Goal: Information Seeking & Learning: Learn about a topic

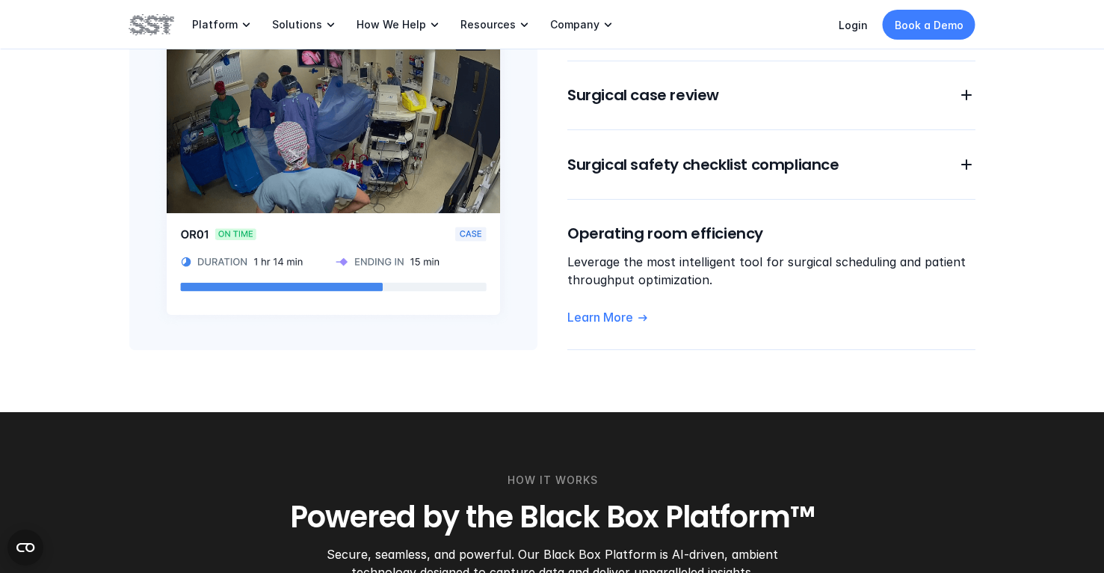
scroll to position [1403, 0]
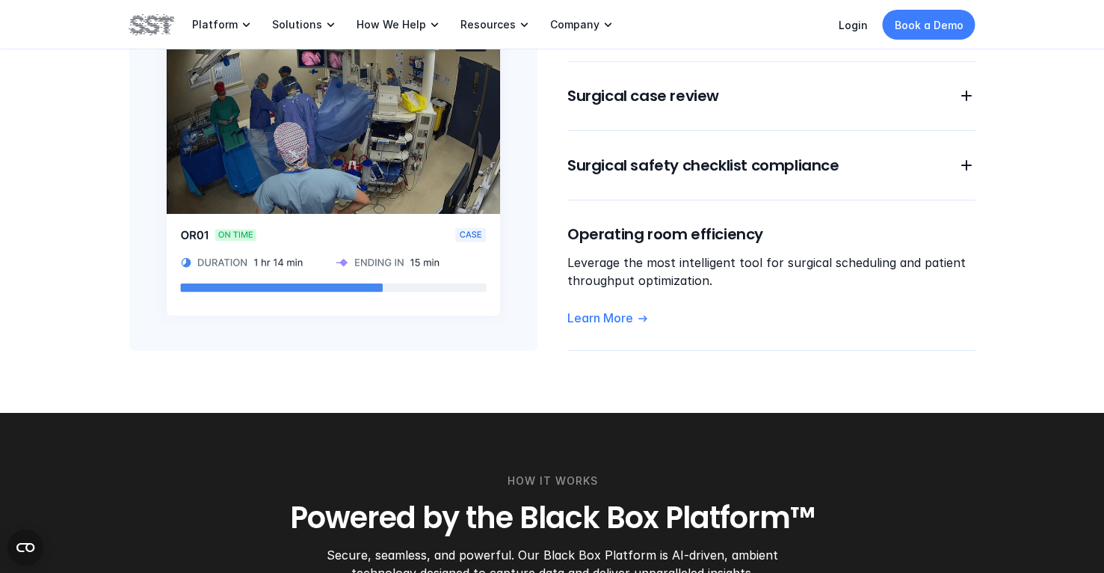
click at [745, 362] on div "MODULES One solution to drive surgical excellence Our all-in-one solution inclu…" at bounding box center [552, 79] width 1104 height 668
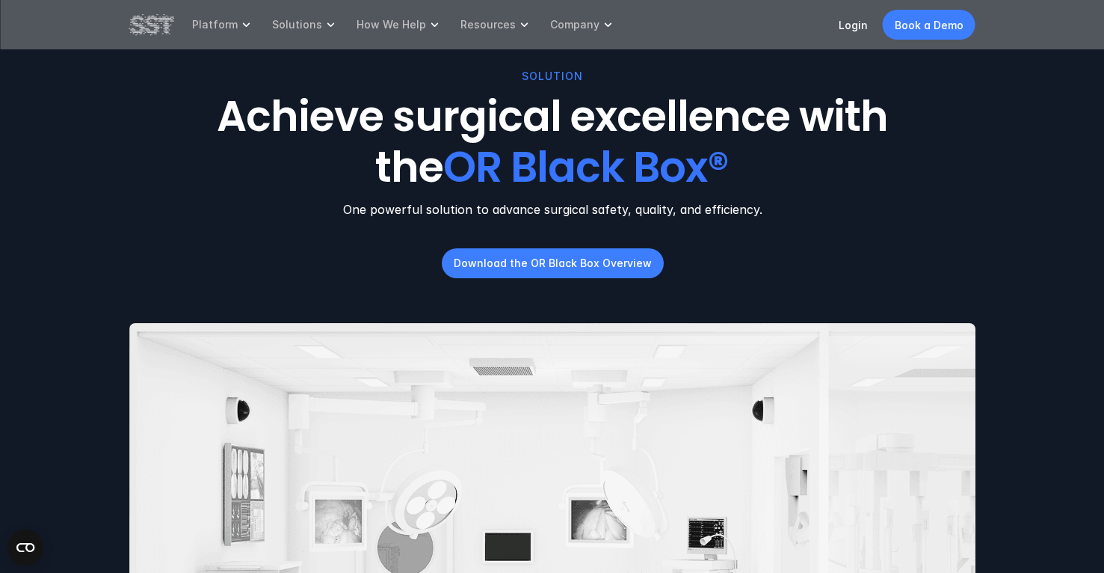
scroll to position [0, 0]
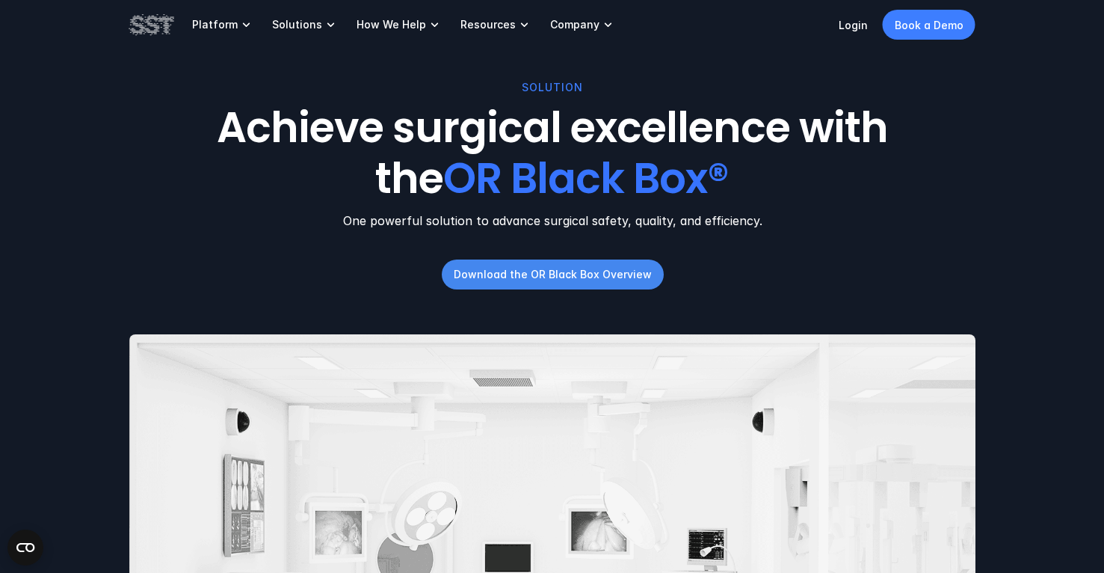
click at [600, 280] on p "Download the OR Black Box Overview" at bounding box center [552, 274] width 198 height 16
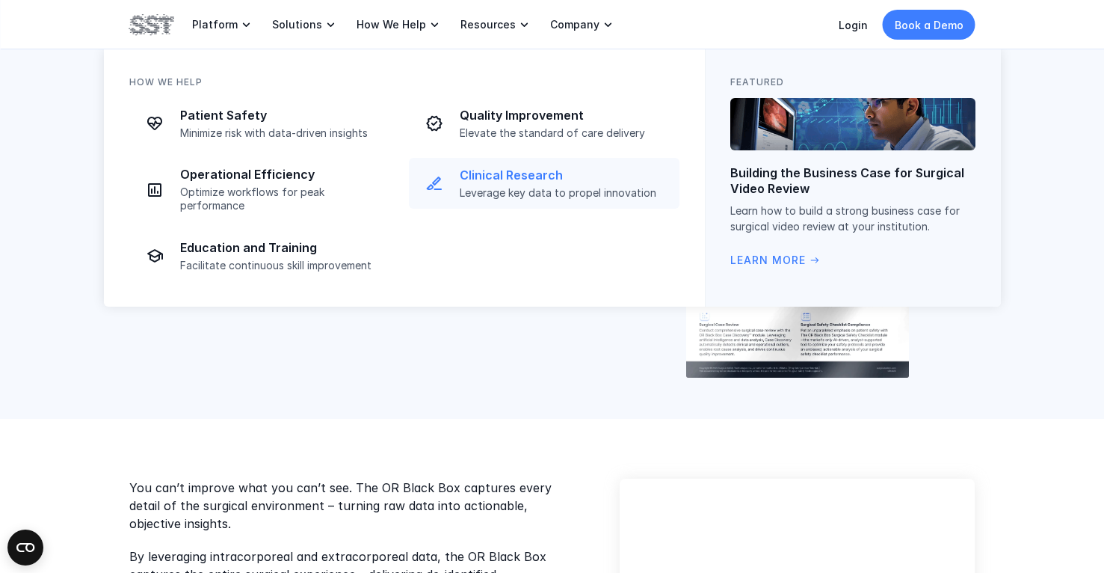
click at [495, 176] on p "Clinical Research" at bounding box center [565, 175] width 211 height 16
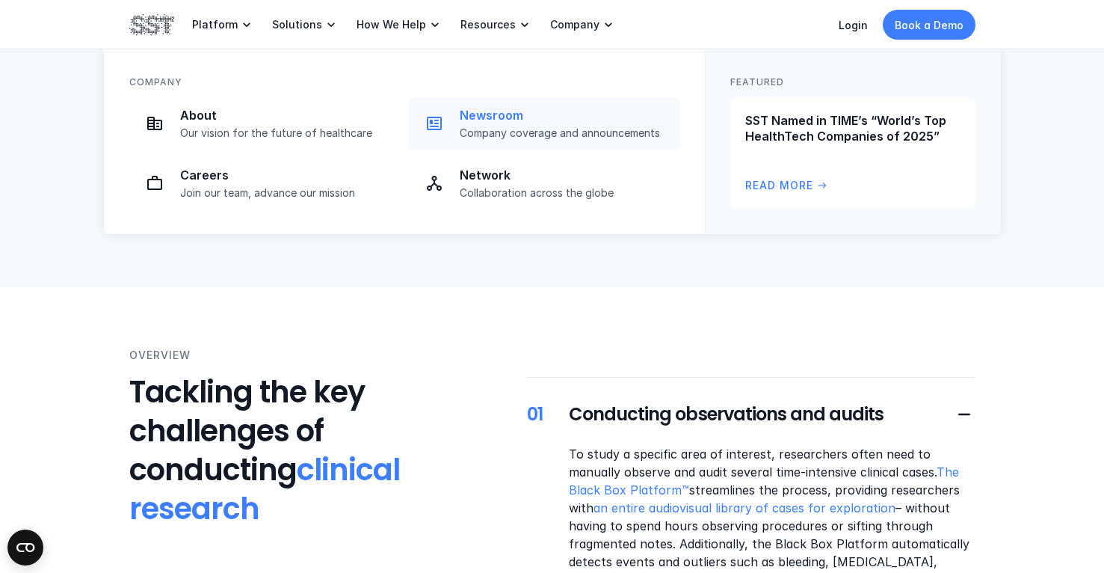
click at [478, 121] on p "Newsroom" at bounding box center [565, 116] width 211 height 16
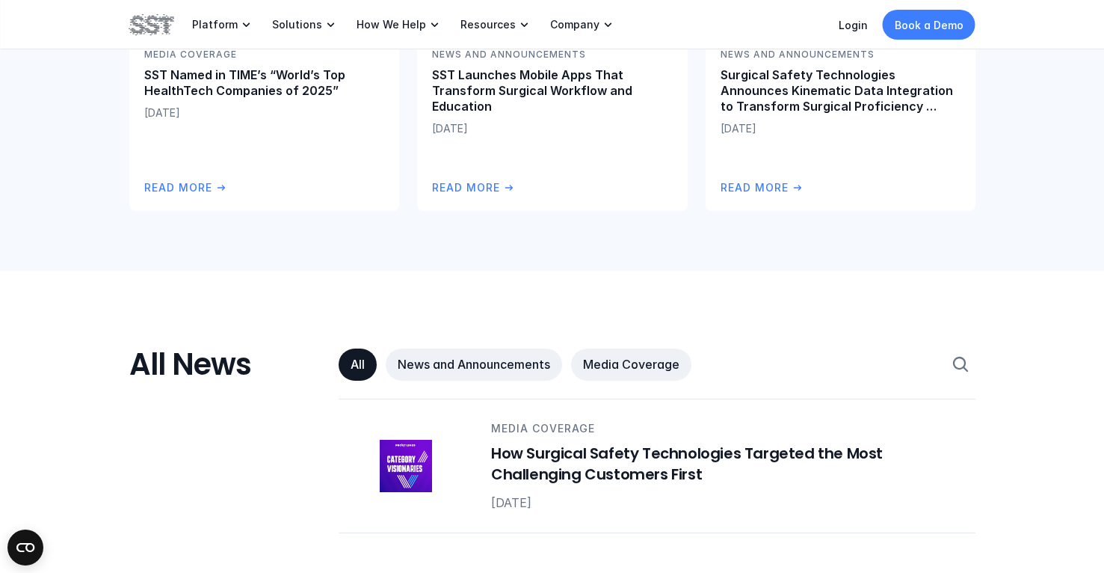
scroll to position [570, 0]
click at [357, 371] on p "All" at bounding box center [358, 365] width 14 height 16
click at [434, 363] on p "News and Announcements" at bounding box center [474, 365] width 153 height 16
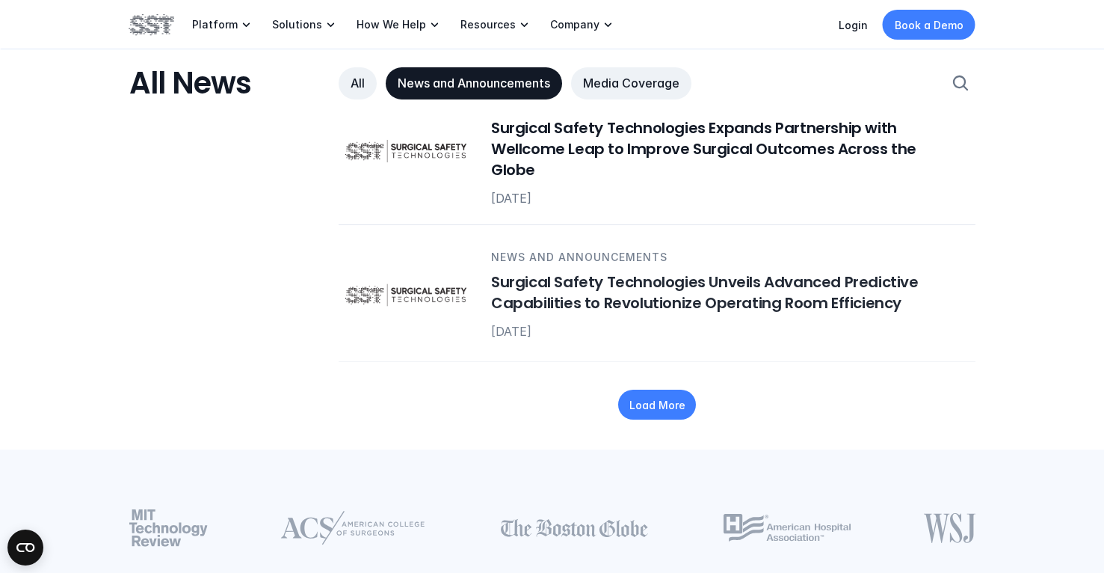
scroll to position [1997, 0]
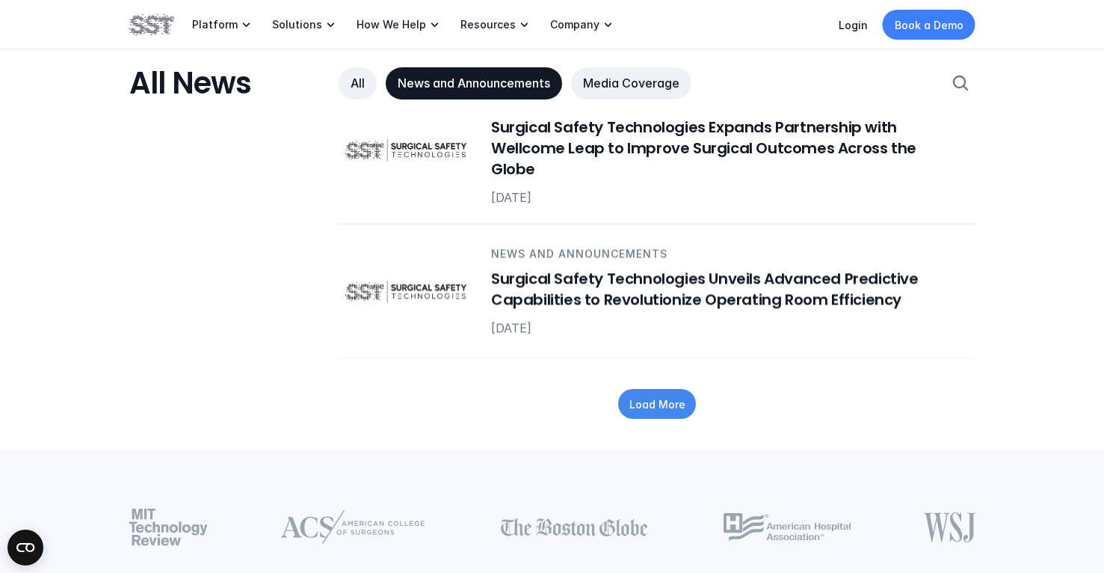
click at [673, 396] on p "Load More" at bounding box center [657, 404] width 56 height 16
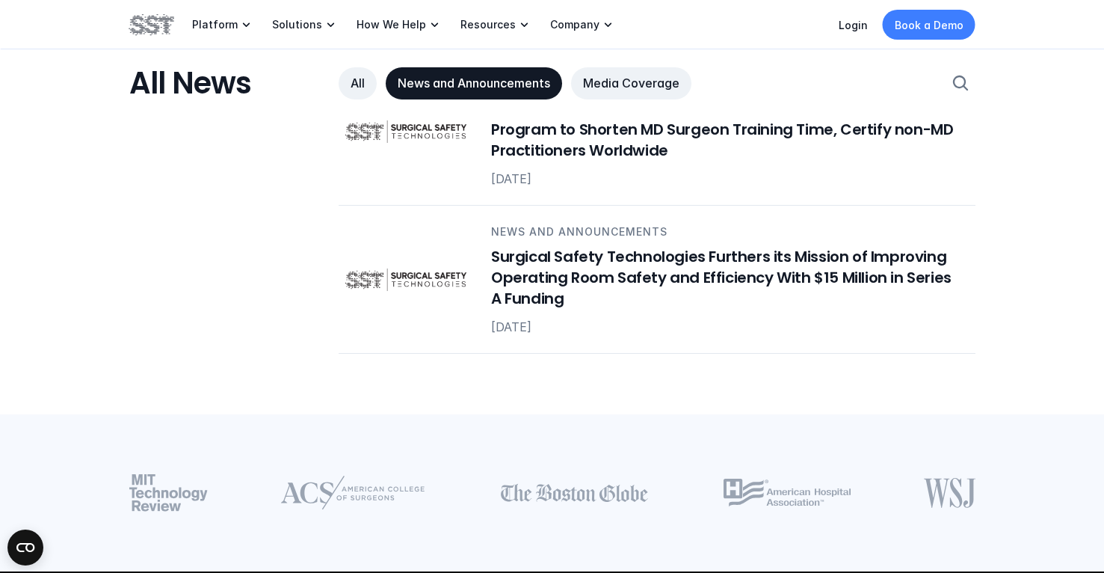
scroll to position [2297, 0]
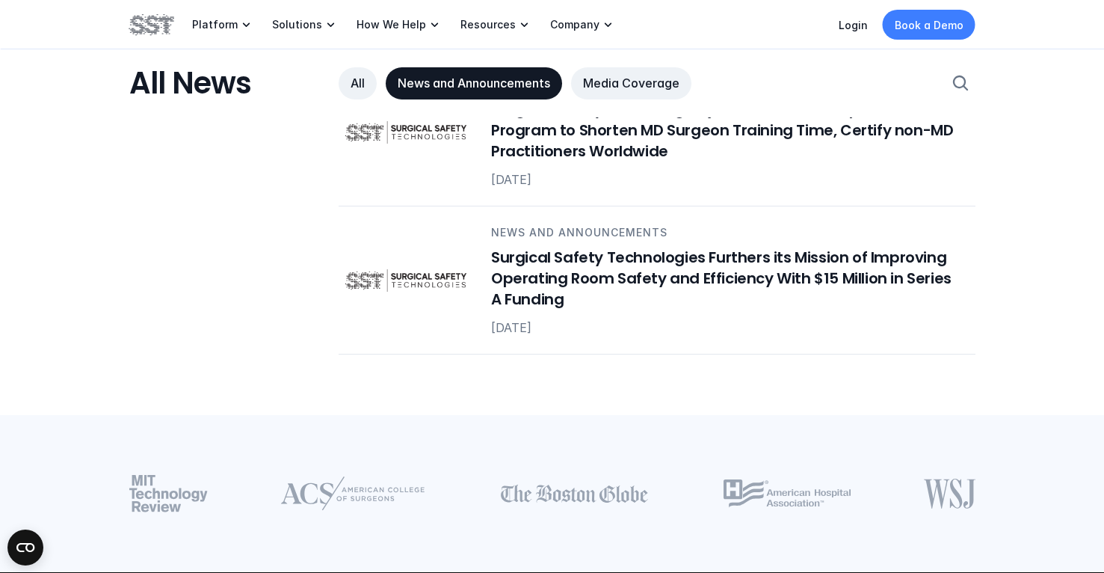
click at [673, 395] on div at bounding box center [657, 385] width 60 height 60
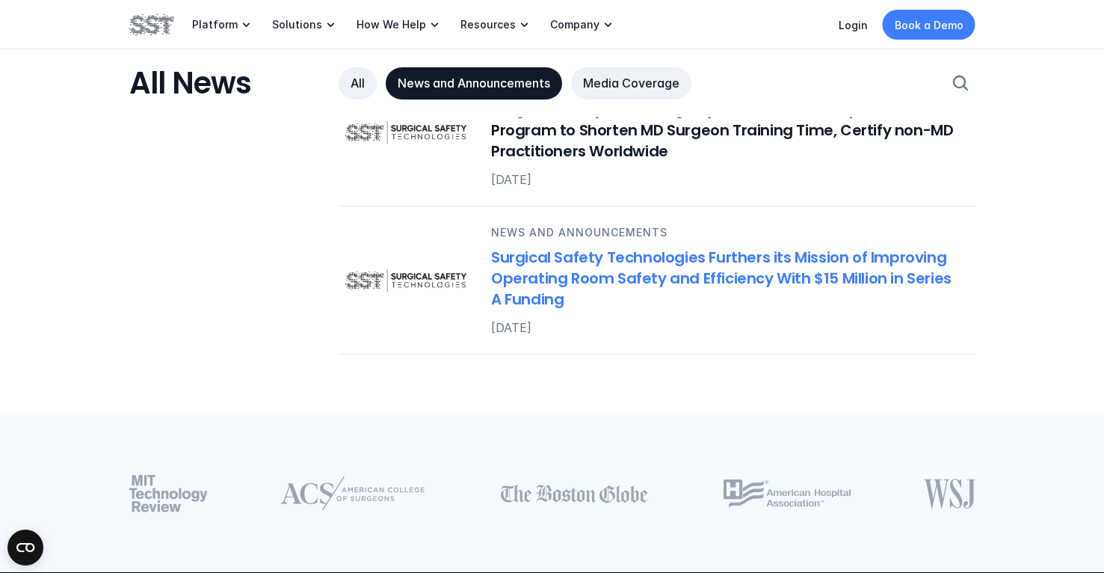
click at [599, 265] on h6 "Surgical Safety Technologies Furthers its Mission of Improving Operating Room S…" at bounding box center [724, 278] width 466 height 63
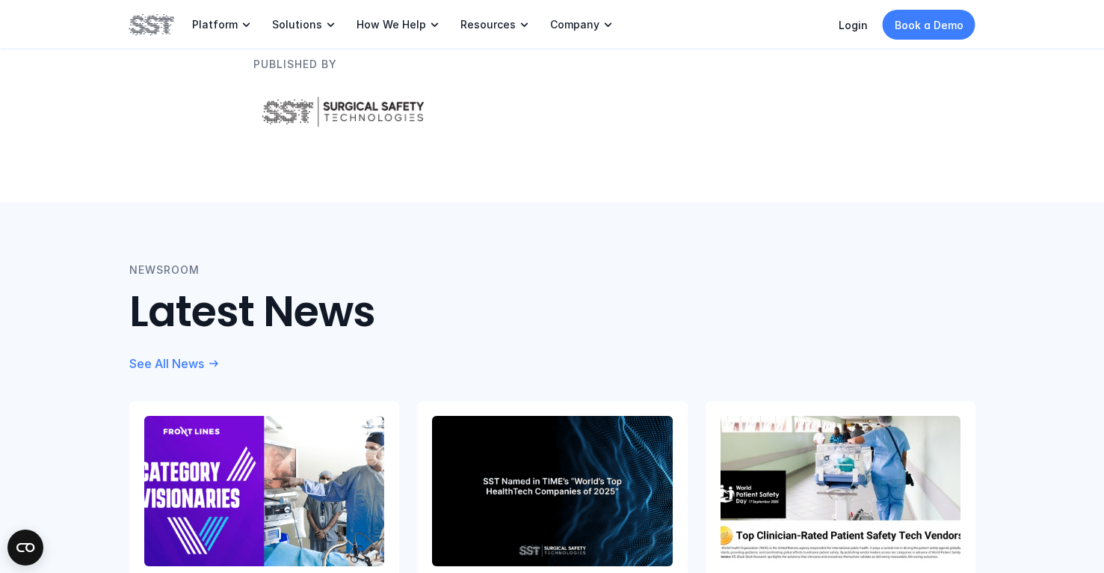
scroll to position [2225, 0]
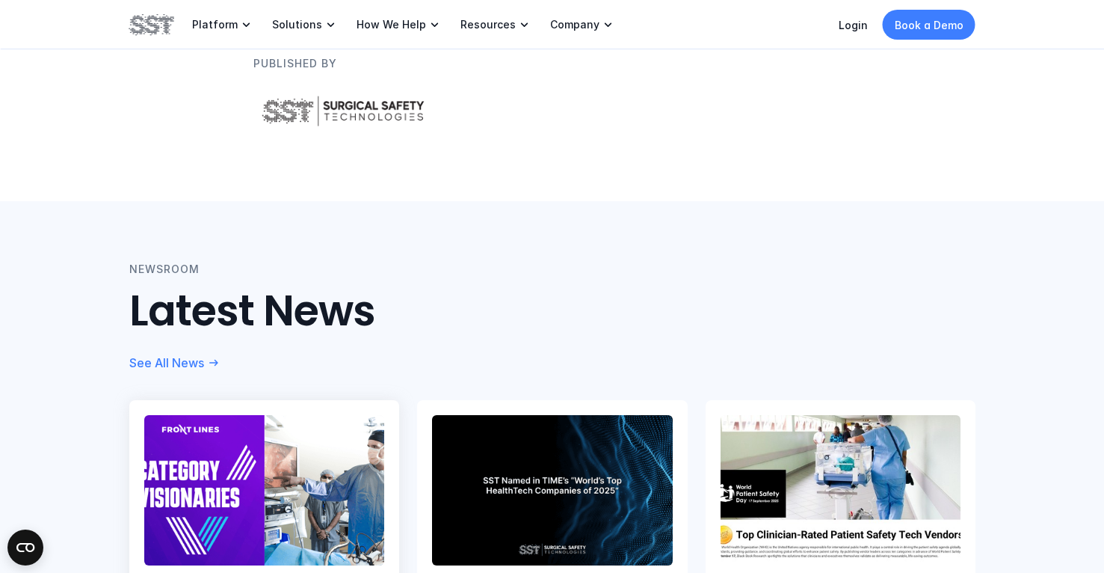
click at [299, 413] on img at bounding box center [264, 489] width 244 height 153
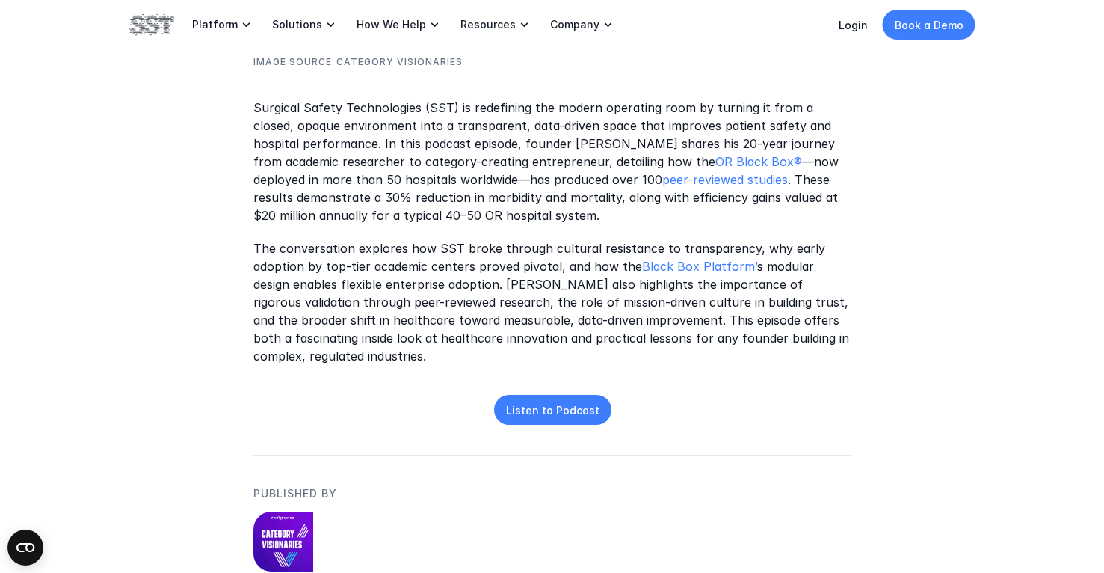
scroll to position [630, 0]
click at [546, 405] on p "Listen to Podcast" at bounding box center [551, 409] width 93 height 16
